Goal: Transaction & Acquisition: Purchase product/service

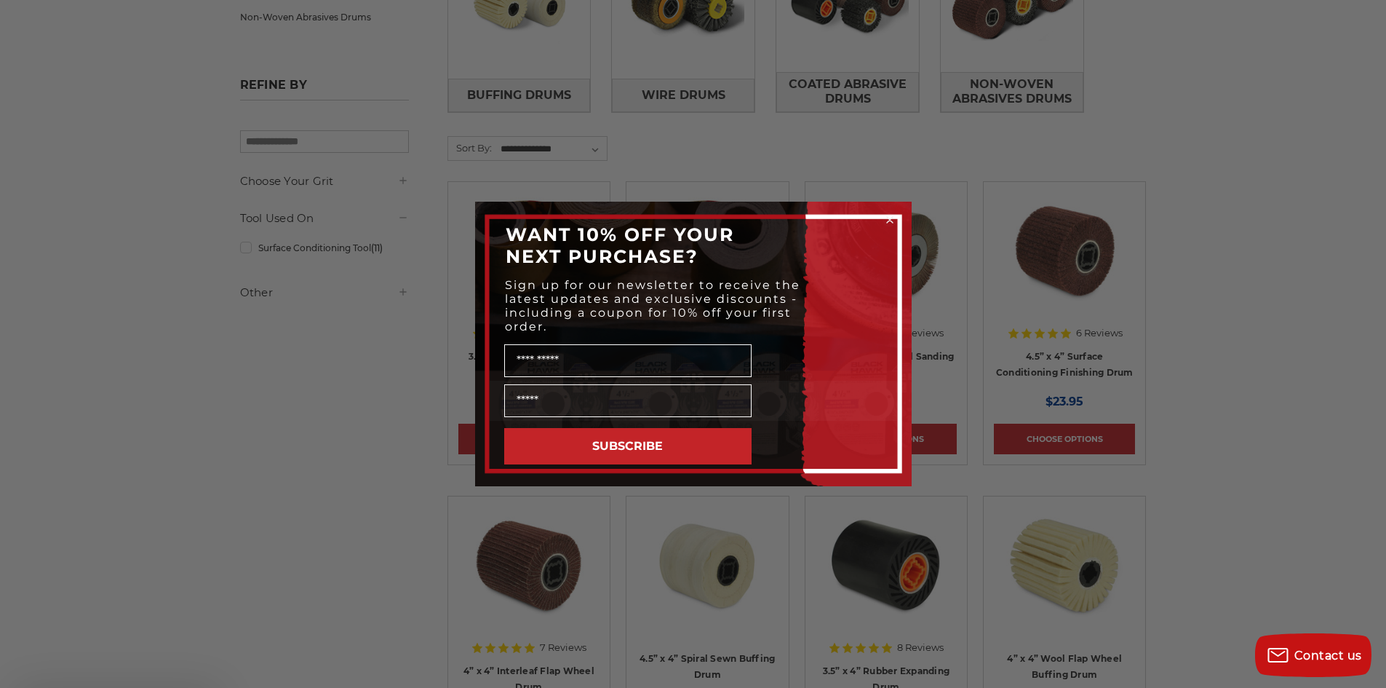
scroll to position [364, 0]
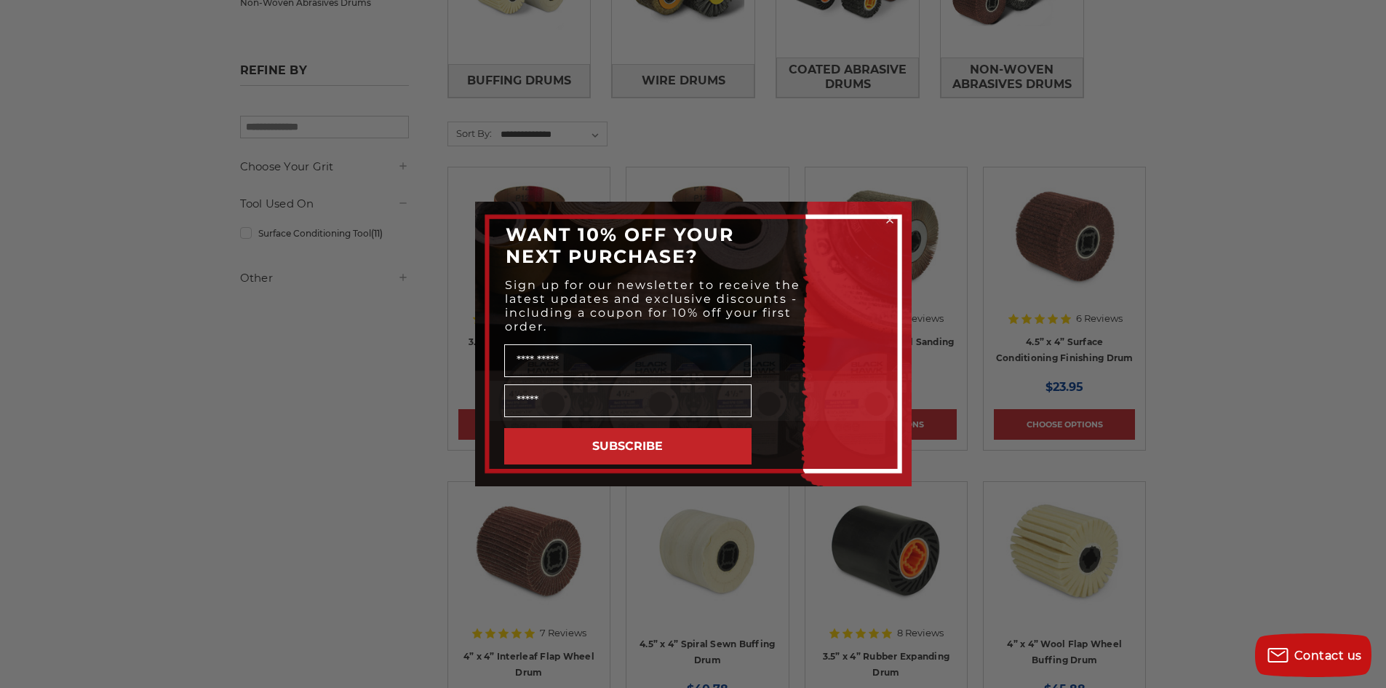
click at [890, 225] on circle "Close dialog" at bounding box center [890, 220] width 14 height 14
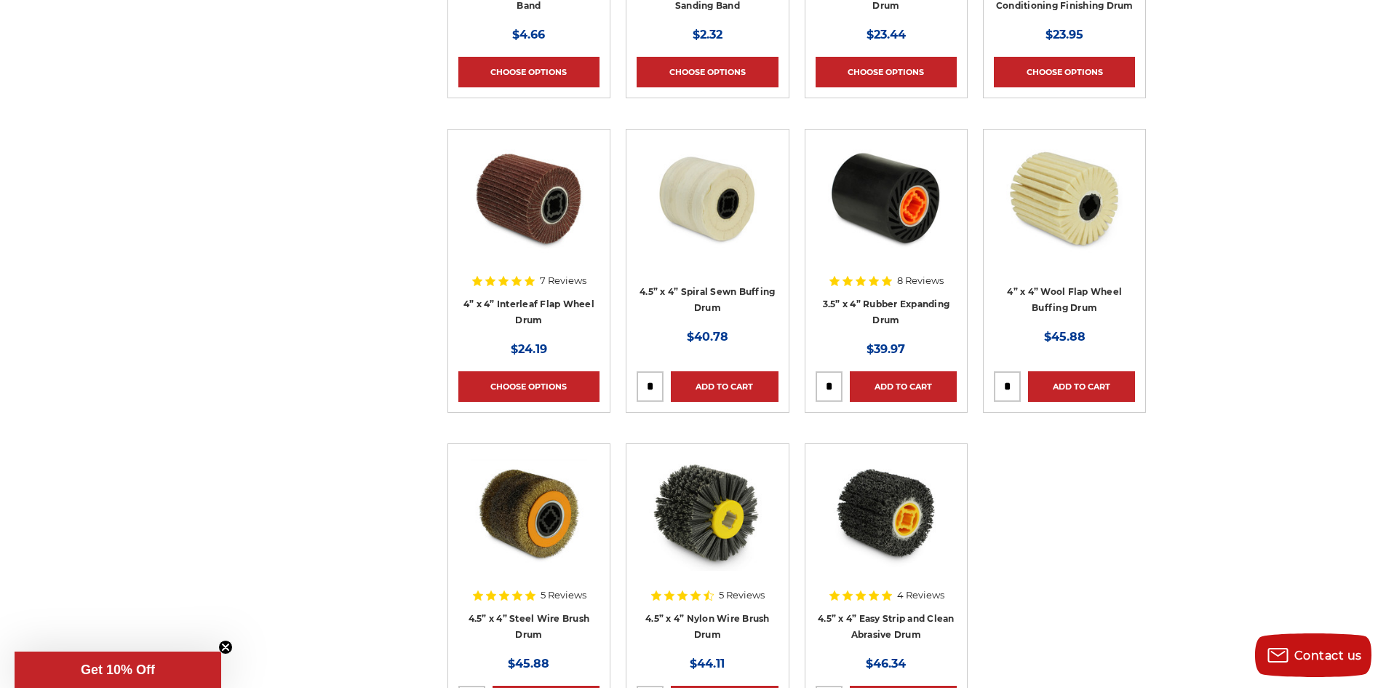
scroll to position [509, 0]
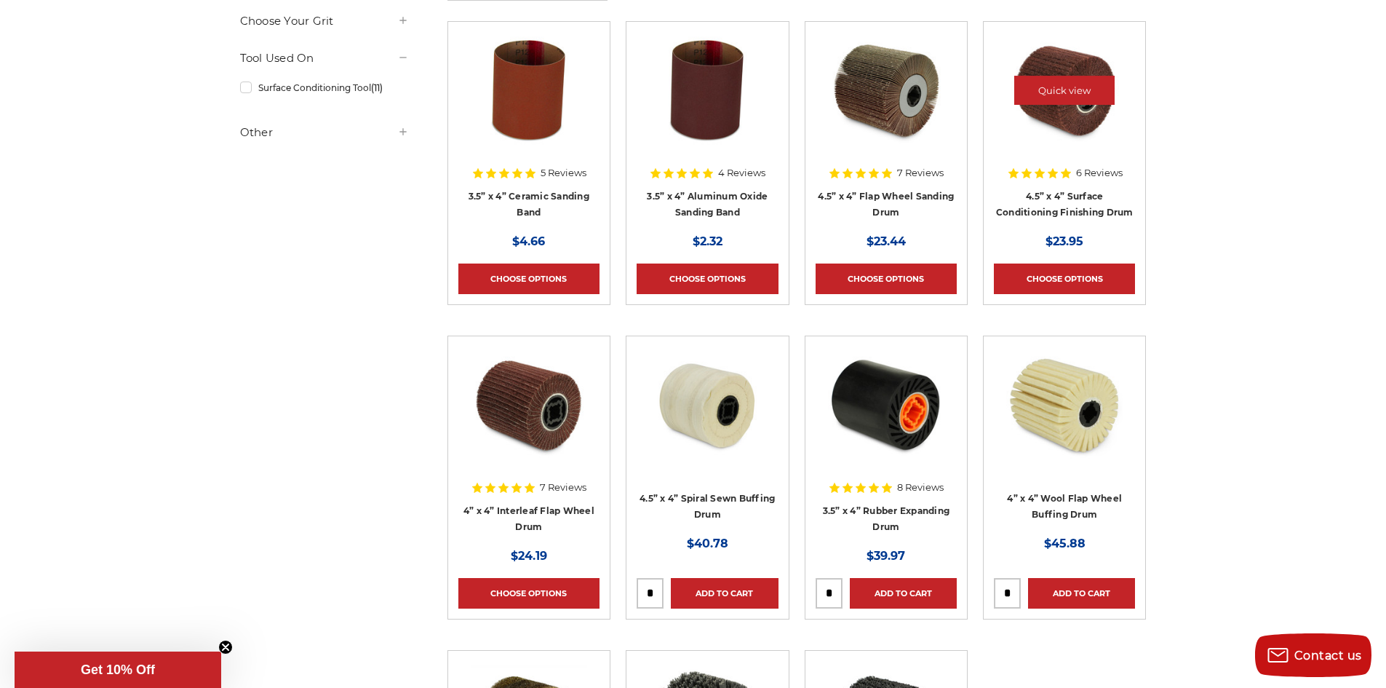
click at [1051, 112] on img at bounding box center [1064, 90] width 116 height 116
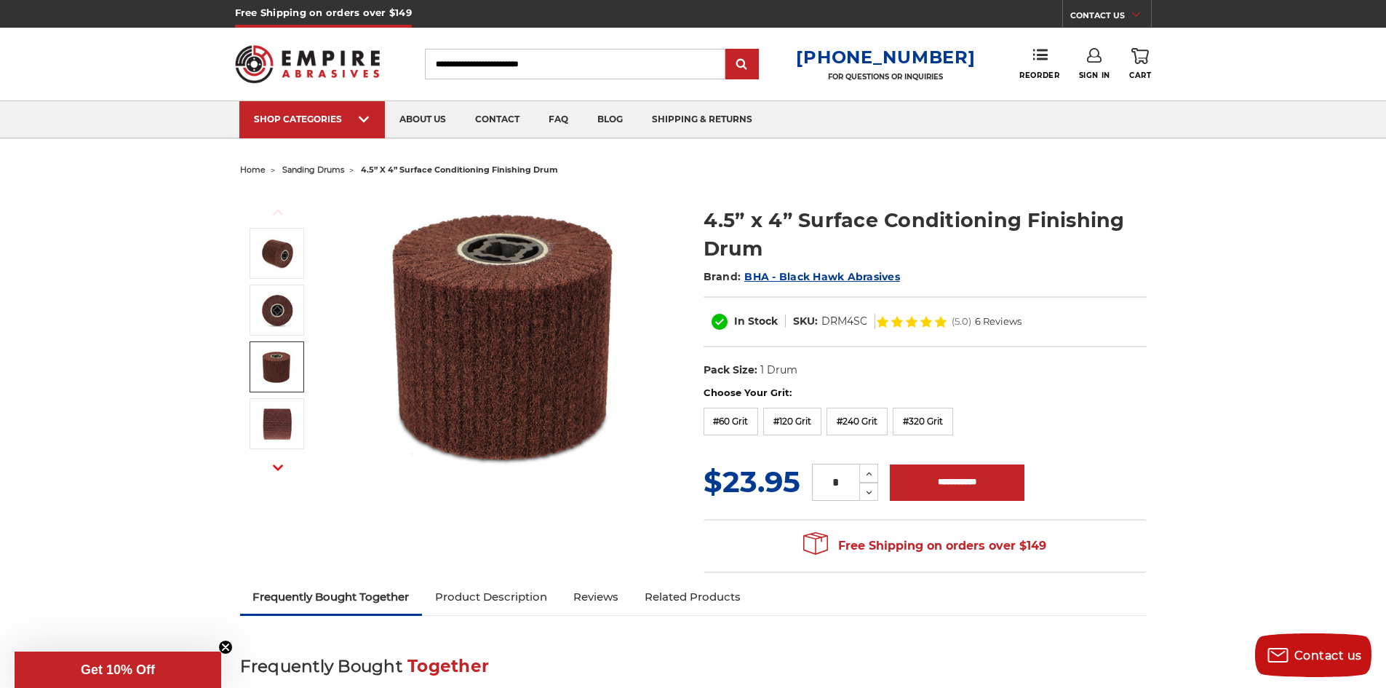
click at [277, 370] on img at bounding box center [277, 367] width 36 height 36
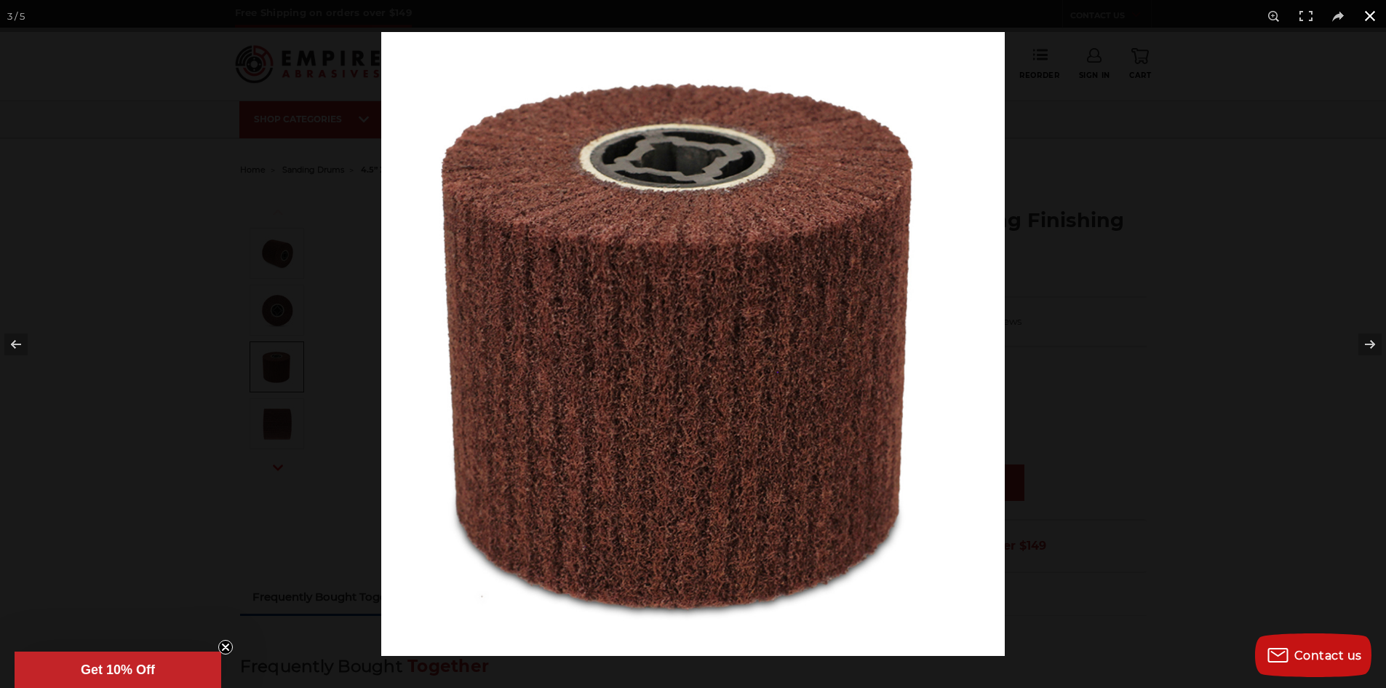
click at [1367, 19] on button at bounding box center [1370, 16] width 32 height 32
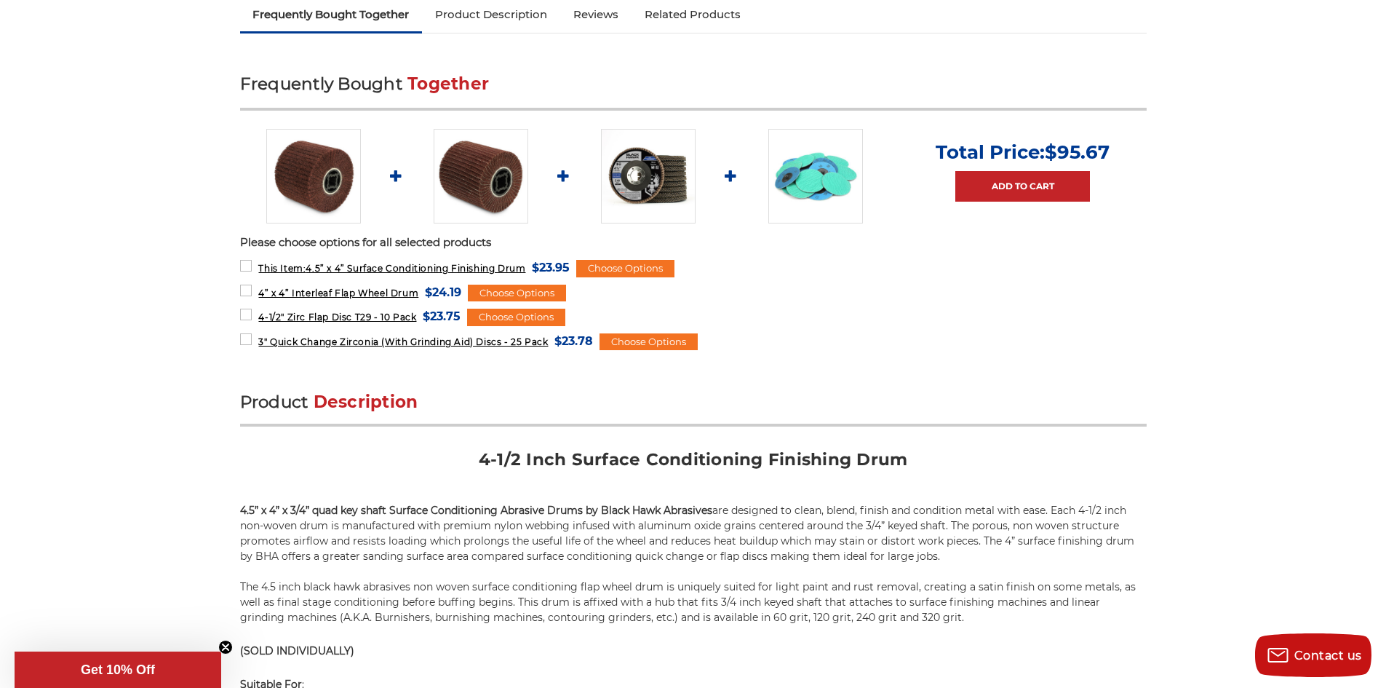
scroll to position [873, 0]
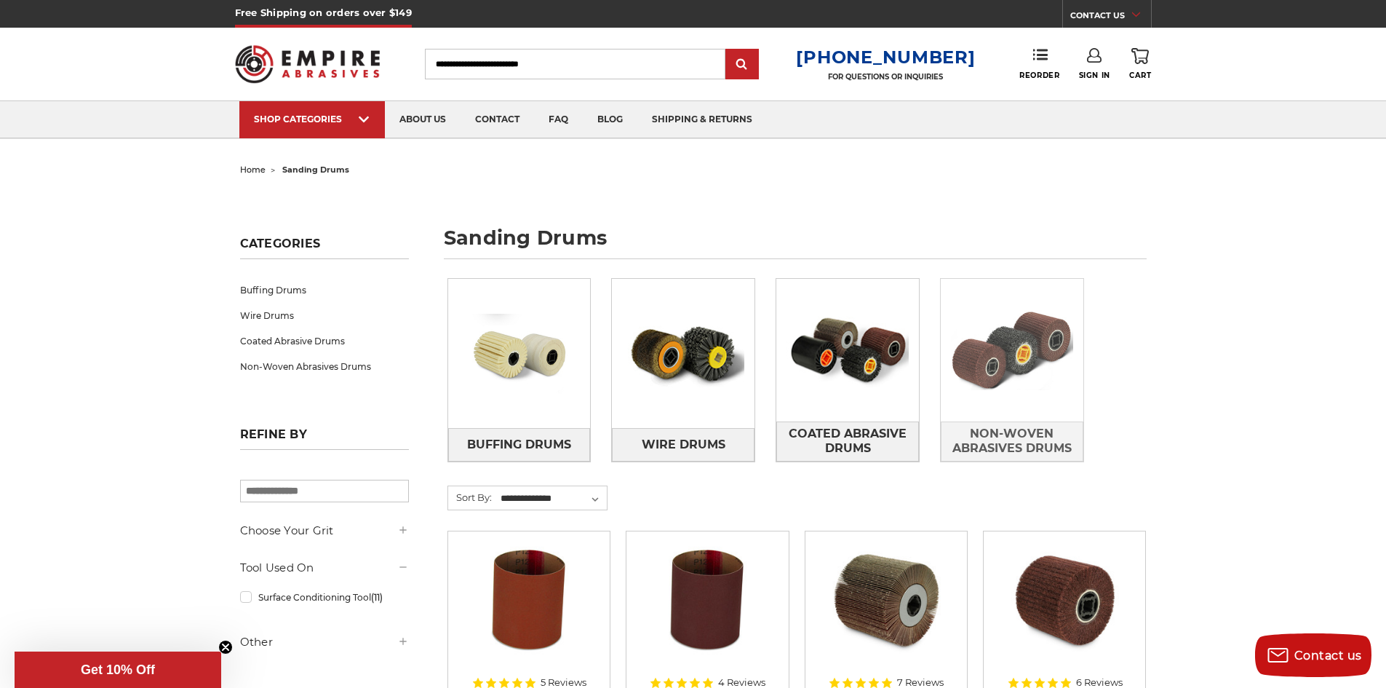
click at [998, 387] on img at bounding box center [1012, 350] width 143 height 100
